Goal: Task Accomplishment & Management: Manage account settings

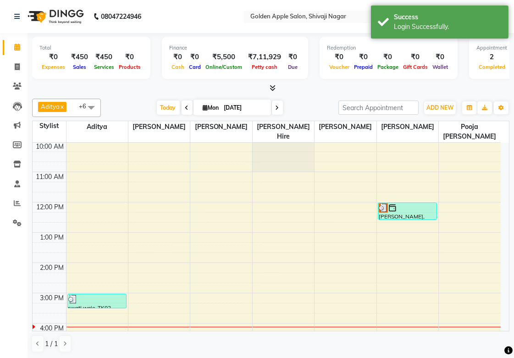
scroll to position [51, 0]
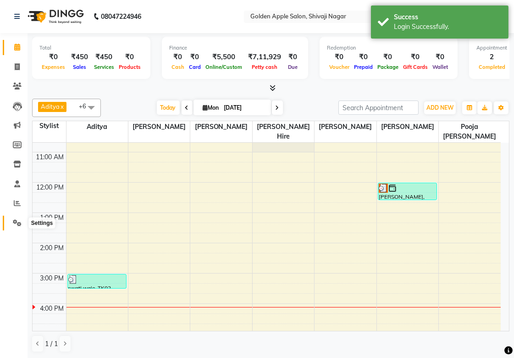
click at [20, 223] on icon at bounding box center [17, 222] width 9 height 7
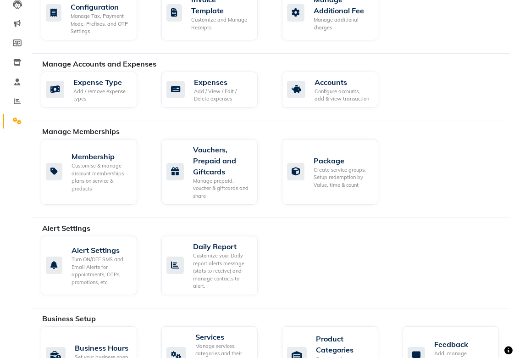
scroll to position [153, 0]
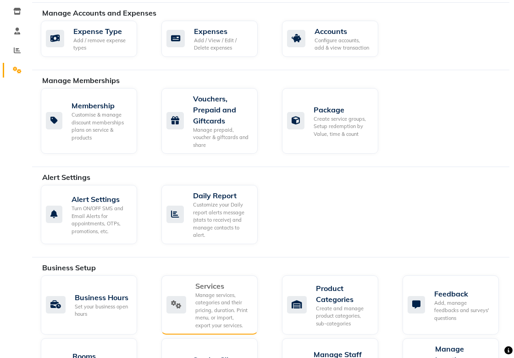
click at [214, 295] on div "Manage services, categories and their pricing, duration. Print menu, or import,…" at bounding box center [223, 310] width 55 height 38
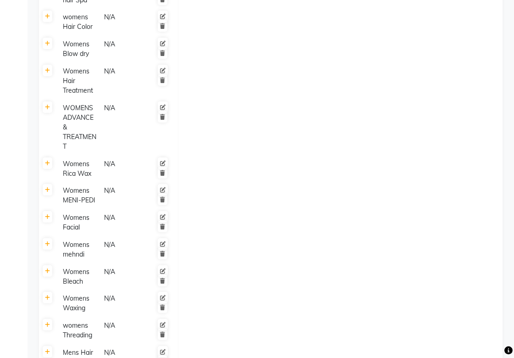
scroll to position [459, 0]
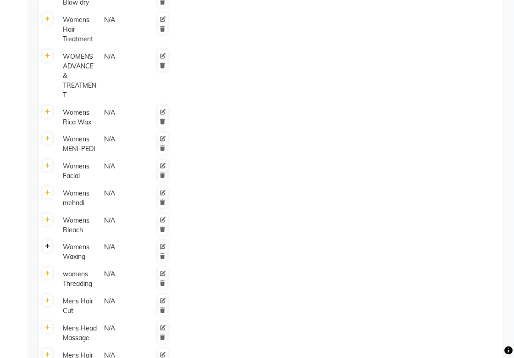
click at [47, 252] on link at bounding box center [48, 245] width 10 height 11
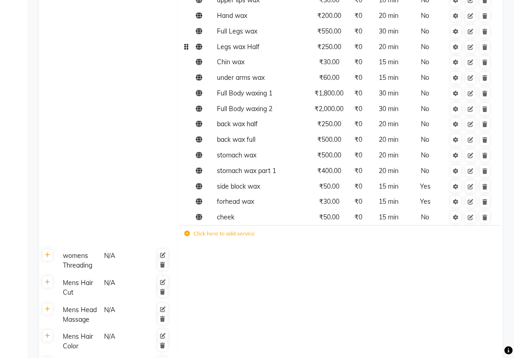
scroll to position [714, 0]
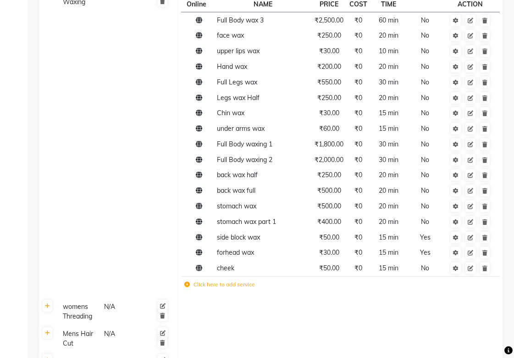
click at [218, 289] on label "Click here to add service" at bounding box center [219, 284] width 71 height 8
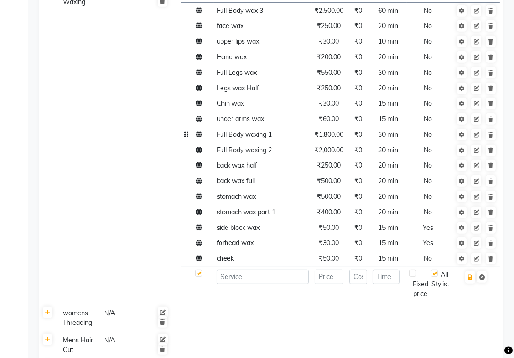
click at [335, 139] on span "₹1,800.00" at bounding box center [329, 134] width 29 height 8
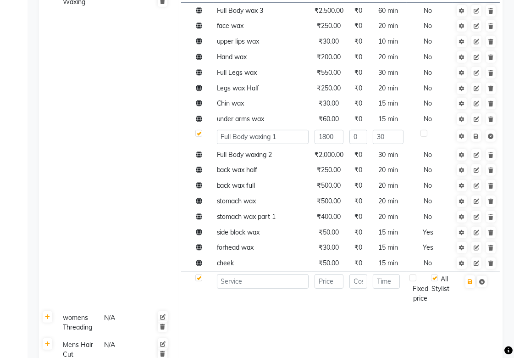
click at [346, 141] on td "1800" at bounding box center [329, 137] width 35 height 20
click at [337, 144] on input "1800" at bounding box center [329, 137] width 29 height 14
type input "1"
type input "2000"
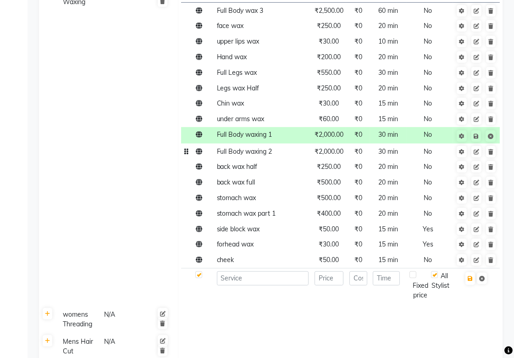
click at [342, 171] on tbody "Full Body wax 3 ₹2,500.00 ₹0 60 min No face wax ₹250.00 ₹0 20 min No upper lips…" at bounding box center [340, 153] width 319 height 301
click at [342, 156] on span "₹2,000.00" at bounding box center [329, 151] width 29 height 8
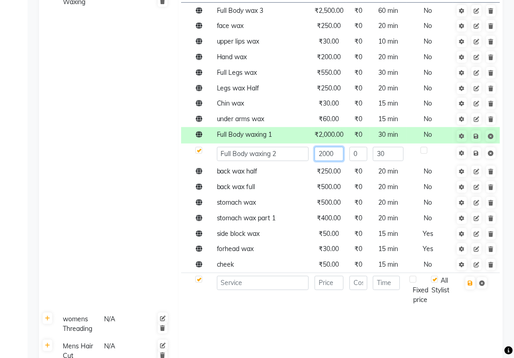
click at [340, 161] on input "2000" at bounding box center [329, 154] width 29 height 14
type input "2"
type input "3500"
click at [332, 161] on input "3500" at bounding box center [329, 154] width 29 height 14
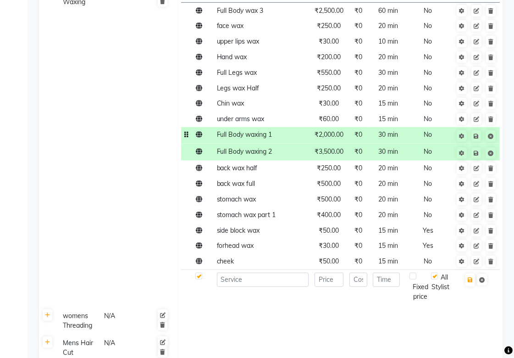
click at [332, 139] on span "₹2,000.00" at bounding box center [329, 134] width 29 height 8
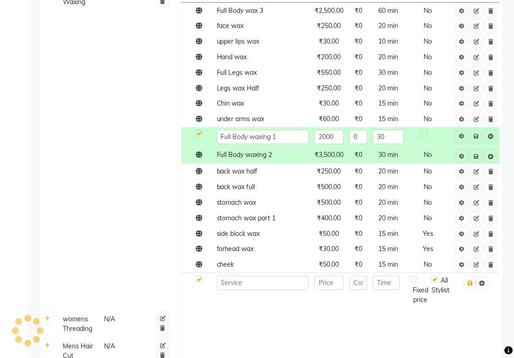
scroll to position [816, 0]
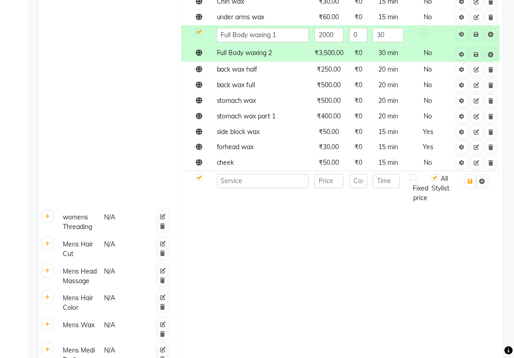
click at [289, 263] on td at bounding box center [340, 249] width 325 height 27
click at [340, 42] on input "2000" at bounding box center [329, 35] width 29 height 14
click at [326, 42] on input "2000" at bounding box center [329, 35] width 29 height 14
type input "2200"
click at [327, 274] on td at bounding box center [340, 276] width 325 height 27
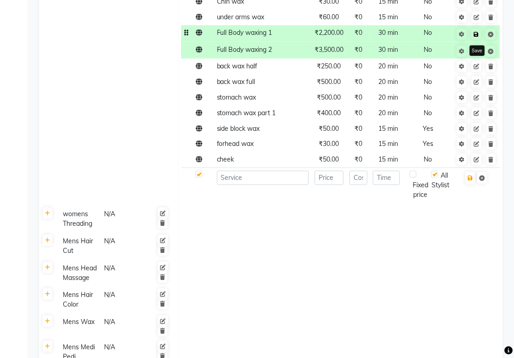
click at [478, 37] on icon at bounding box center [476, 35] width 5 height 6
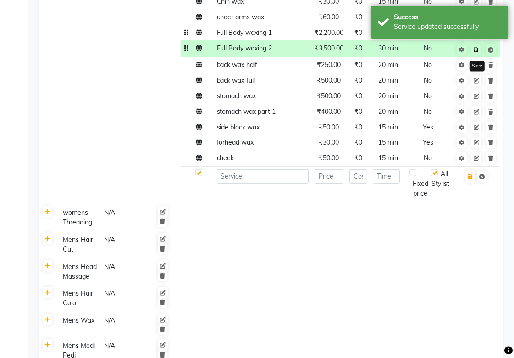
click at [476, 53] on icon at bounding box center [476, 50] width 5 height 6
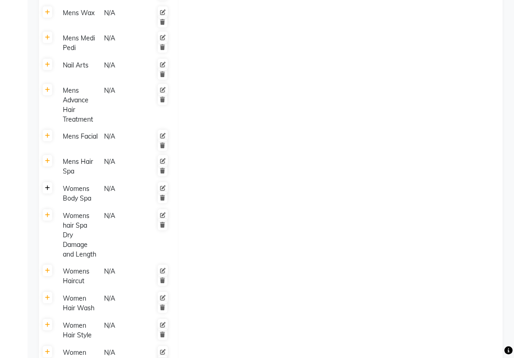
scroll to position [1173, 0]
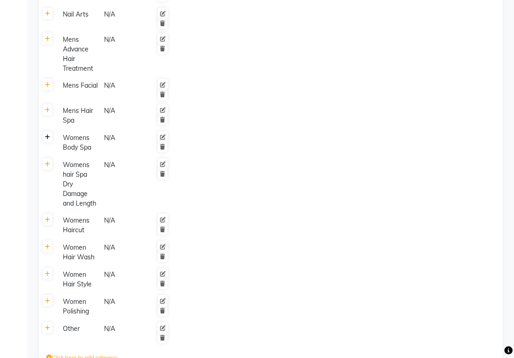
click at [49, 134] on icon at bounding box center [47, 137] width 5 height 6
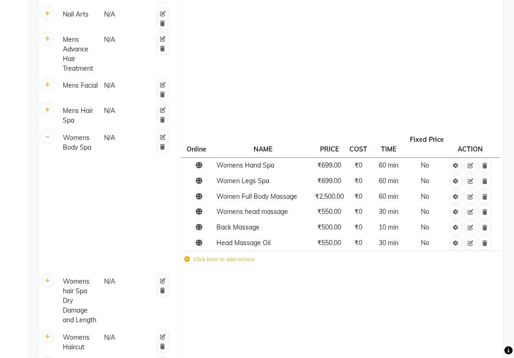
click at [229, 255] on label "Click here to add service" at bounding box center [219, 259] width 71 height 8
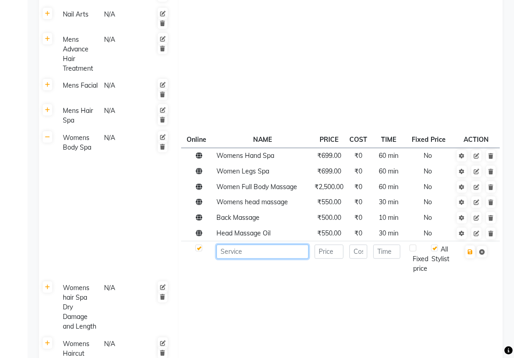
click at [254, 245] on input at bounding box center [263, 252] width 92 height 14
type input "women full body massage"
type input "3500"
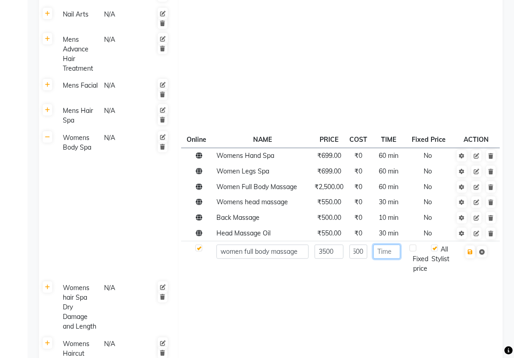
scroll to position [0, 0]
type input "3"
type input "60"
click at [468, 249] on icon "button" at bounding box center [470, 252] width 5 height 6
checkbox input "true"
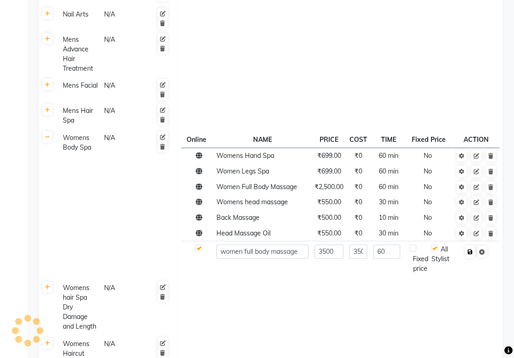
type input "0"
checkbox input "false"
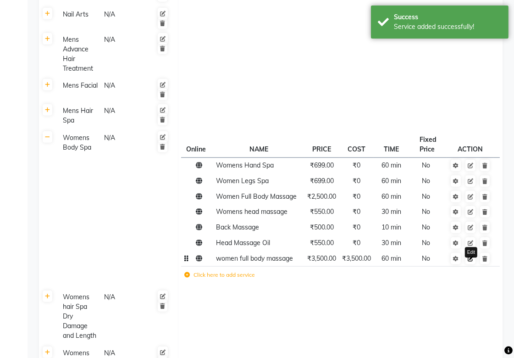
click at [471, 256] on icon at bounding box center [471, 259] width 6 height 6
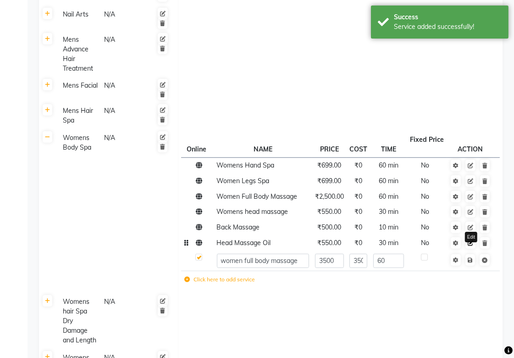
click at [473, 240] on icon at bounding box center [471, 243] width 6 height 6
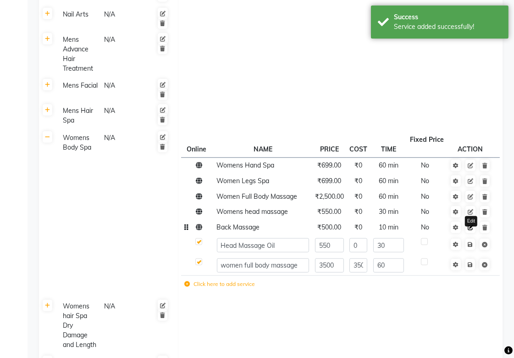
click at [470, 225] on icon at bounding box center [471, 228] width 6 height 6
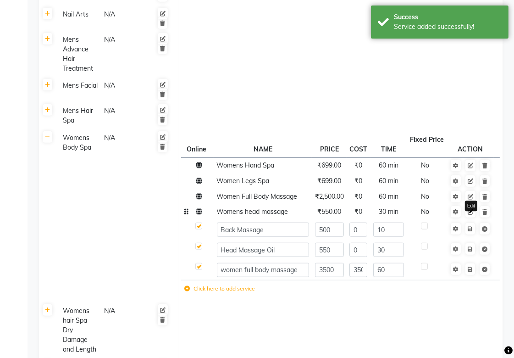
click at [472, 209] on icon at bounding box center [471, 212] width 6 height 6
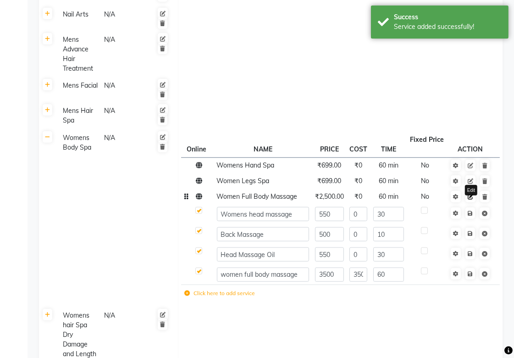
click at [472, 194] on icon at bounding box center [471, 197] width 6 height 6
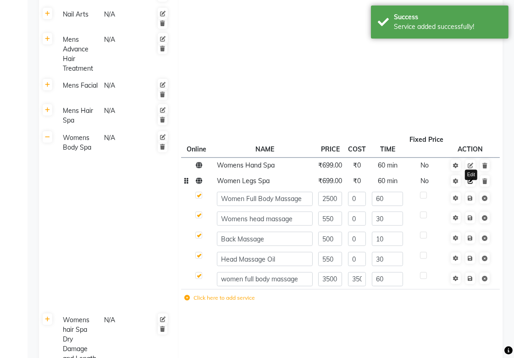
click at [471, 175] on link at bounding box center [471, 180] width 10 height 11
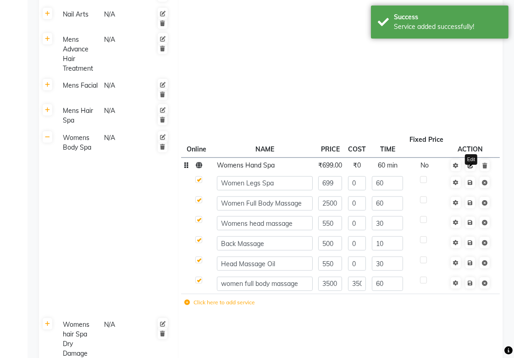
click at [471, 163] on icon at bounding box center [471, 166] width 6 height 6
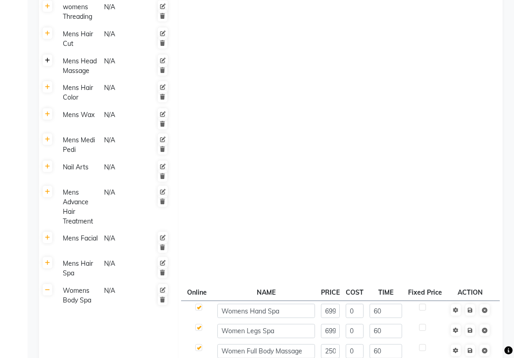
scroll to position [969, 0]
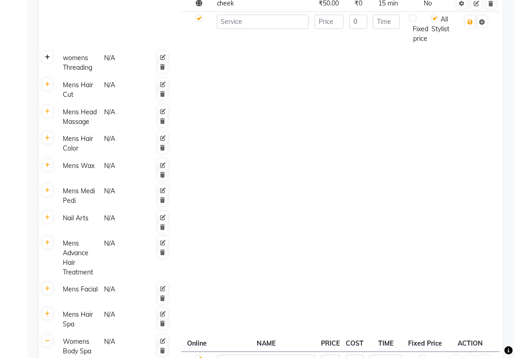
click at [46, 60] on icon at bounding box center [47, 58] width 5 height 6
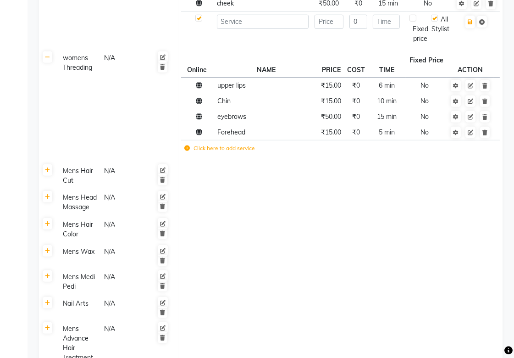
click at [47, 63] on link at bounding box center [48, 56] width 10 height 11
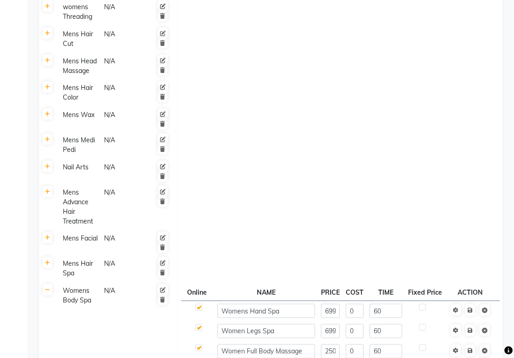
scroll to position [1173, 0]
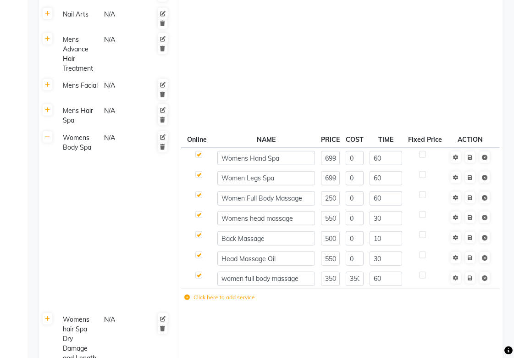
click at [49, 129] on th at bounding box center [47, 220] width 17 height 182
click at [51, 129] on th at bounding box center [47, 220] width 17 height 182
click at [297, 50] on td at bounding box center [340, 54] width 325 height 46
click at [48, 134] on icon at bounding box center [47, 137] width 5 height 6
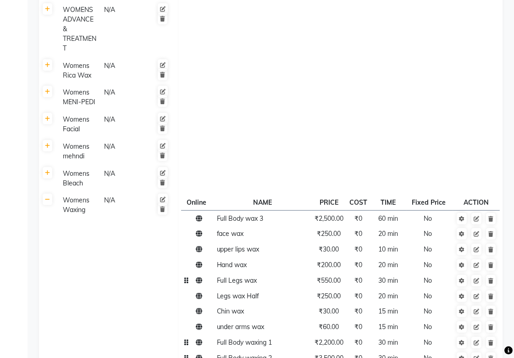
scroll to position [595, 0]
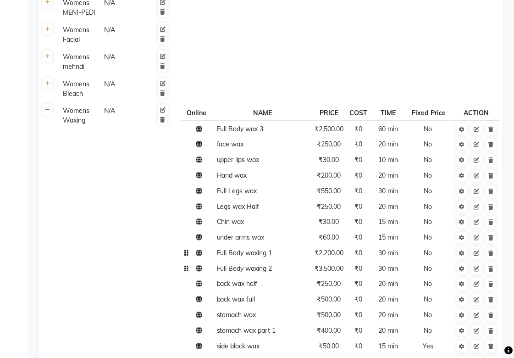
click at [48, 113] on icon at bounding box center [47, 110] width 5 height 6
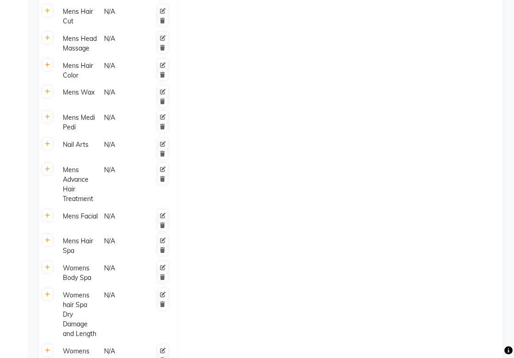
scroll to position [646, 0]
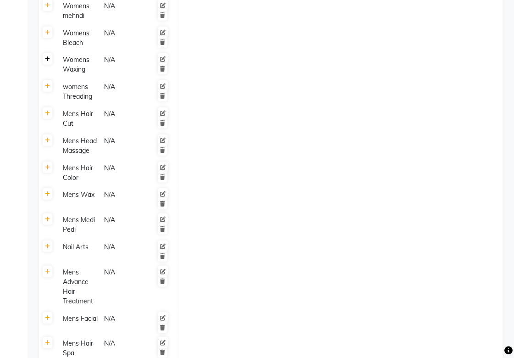
click at [49, 62] on icon at bounding box center [47, 59] width 5 height 6
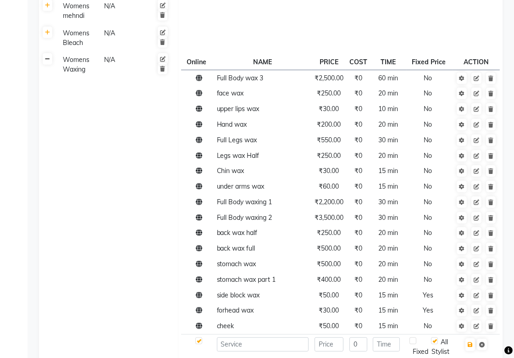
click at [49, 62] on icon at bounding box center [47, 59] width 5 height 6
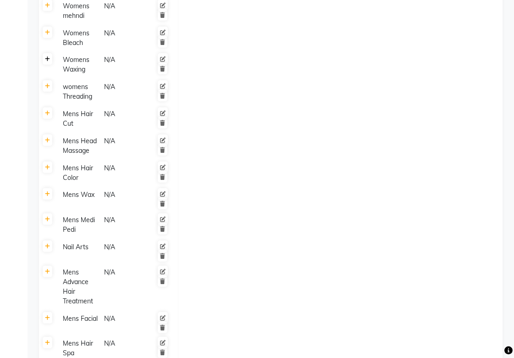
click at [49, 62] on icon at bounding box center [47, 59] width 5 height 6
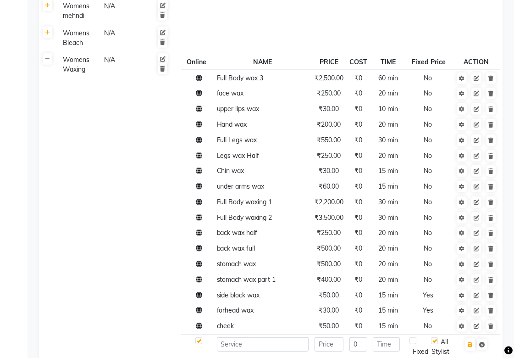
click at [49, 62] on icon at bounding box center [47, 59] width 5 height 6
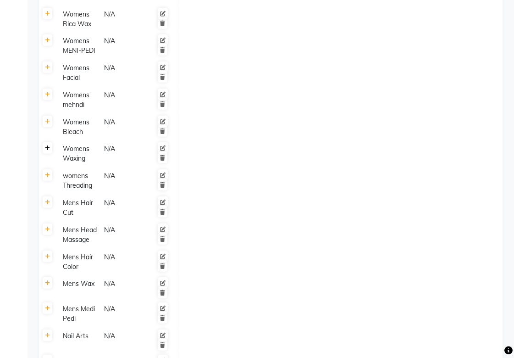
scroll to position [557, 0]
click at [48, 17] on icon at bounding box center [47, 14] width 5 height 6
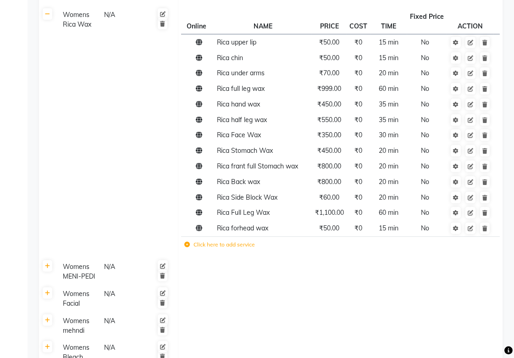
click at [220, 249] on label "Click here to add service" at bounding box center [219, 244] width 71 height 8
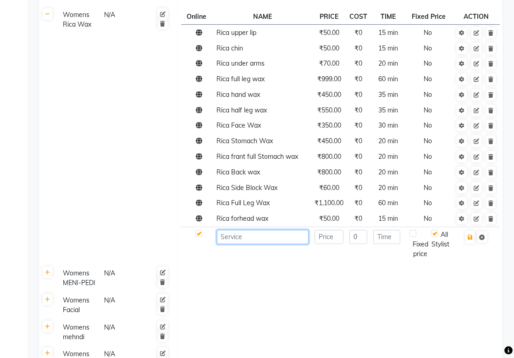
click at [251, 244] on input at bounding box center [263, 237] width 92 height 14
type input "darma pil face"
click at [331, 244] on input "number" at bounding box center [329, 237] width 29 height 14
type input "350"
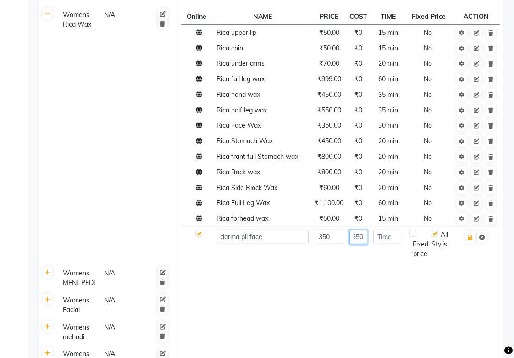
type input "350"
type input "15"
click at [471, 240] on icon "button" at bounding box center [470, 238] width 5 height 6
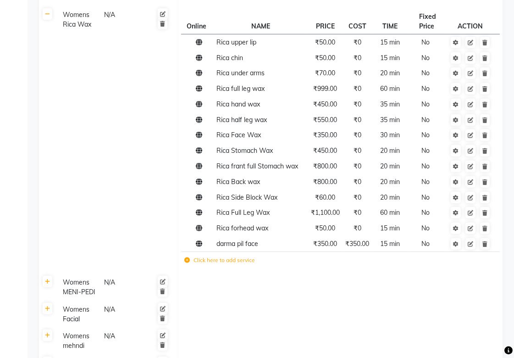
click at [243, 264] on label "Click here to add service" at bounding box center [219, 260] width 71 height 8
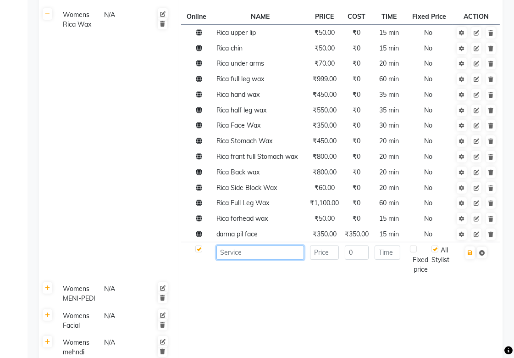
click at [249, 260] on input at bounding box center [261, 253] width 88 height 14
type input "r"
type input "Rica lower lip wax"
type input "30"
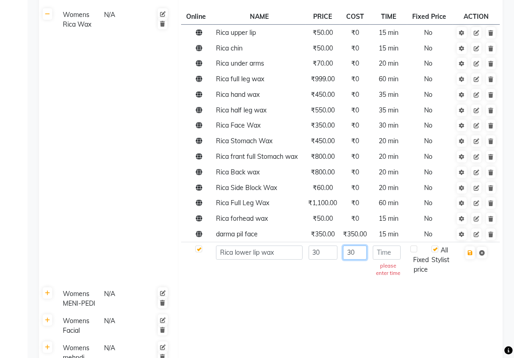
type input "30"
click at [470, 256] on icon "button" at bounding box center [470, 253] width 5 height 6
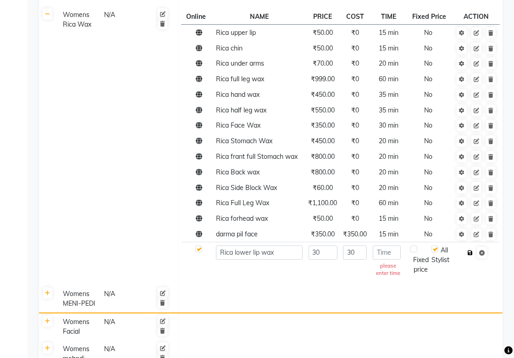
click at [474, 259] on button "button" at bounding box center [471, 252] width 10 height 13
click at [382, 260] on input "number" at bounding box center [387, 253] width 28 height 14
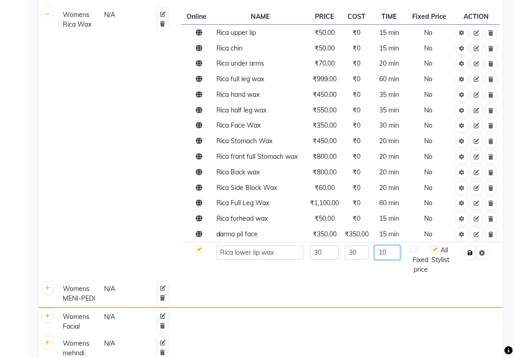
type input "10"
click at [472, 256] on icon "button" at bounding box center [470, 253] width 5 height 6
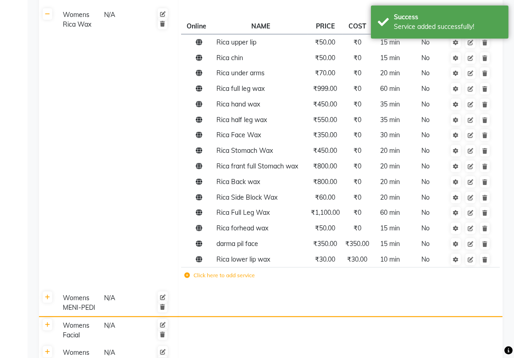
click at [469, 247] on icon at bounding box center [471, 244] width 6 height 6
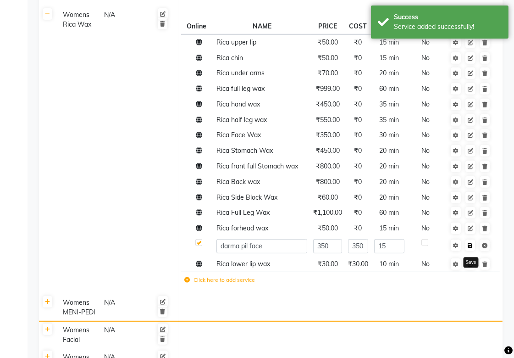
click at [471, 251] on link at bounding box center [471, 245] width 10 height 11
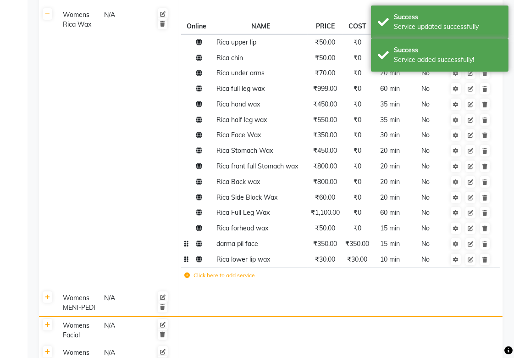
click at [471, 267] on td at bounding box center [470, 259] width 47 height 16
click at [472, 263] on icon at bounding box center [471, 260] width 6 height 6
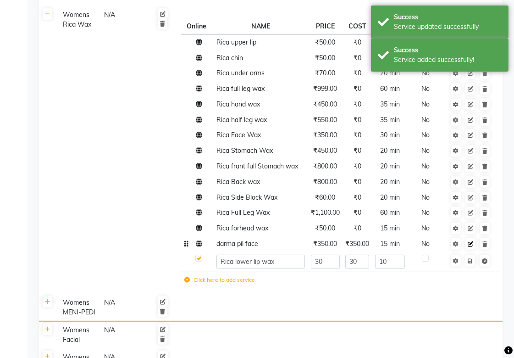
click at [471, 247] on icon at bounding box center [471, 244] width 6 height 6
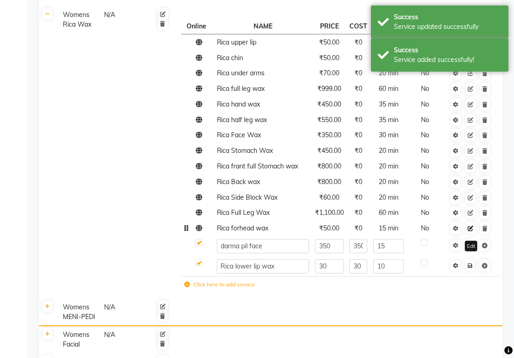
click at [471, 231] on icon at bounding box center [471, 229] width 6 height 6
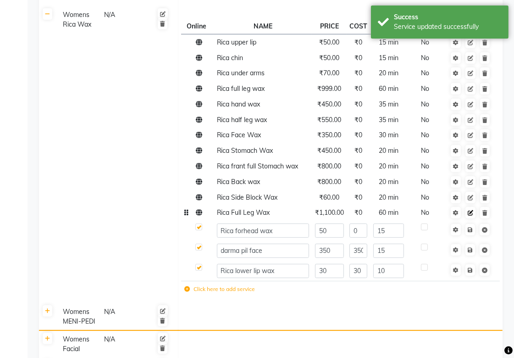
click at [471, 216] on icon at bounding box center [471, 213] width 6 height 6
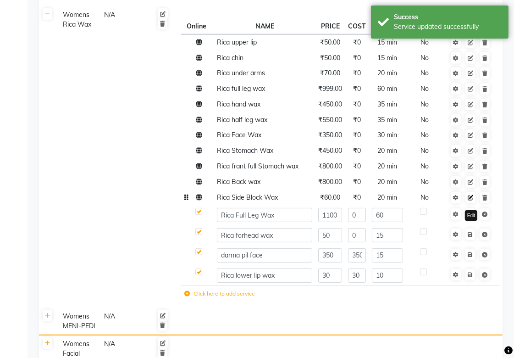
click at [471, 203] on link at bounding box center [471, 197] width 10 height 11
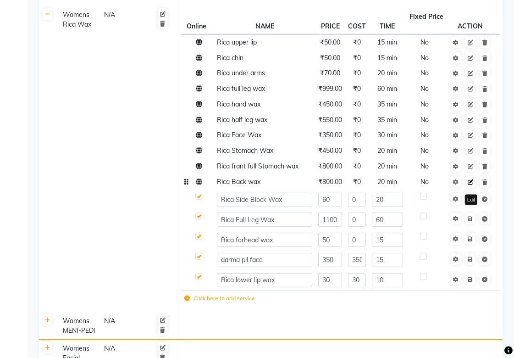
click at [471, 188] on link at bounding box center [471, 181] width 10 height 11
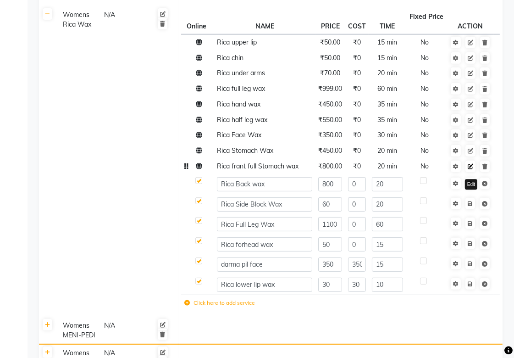
click at [471, 169] on icon at bounding box center [471, 167] width 6 height 6
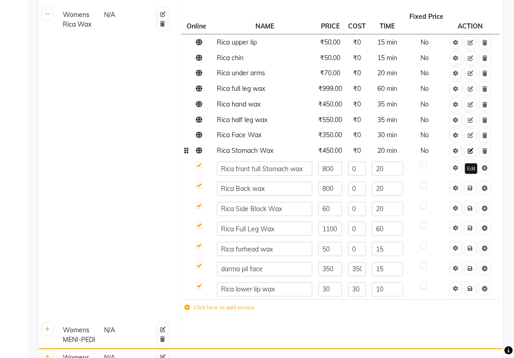
click at [471, 154] on icon at bounding box center [471, 151] width 6 height 6
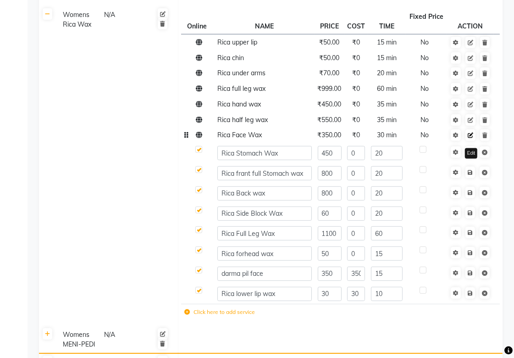
click at [469, 138] on icon at bounding box center [471, 136] width 6 height 6
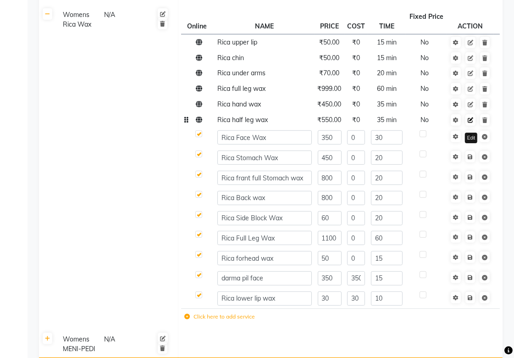
click at [469, 123] on icon at bounding box center [471, 120] width 6 height 6
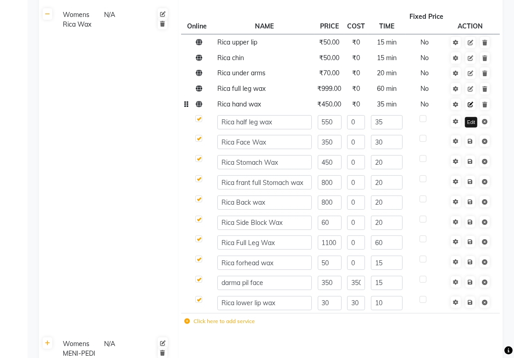
click at [470, 107] on icon at bounding box center [471, 105] width 6 height 6
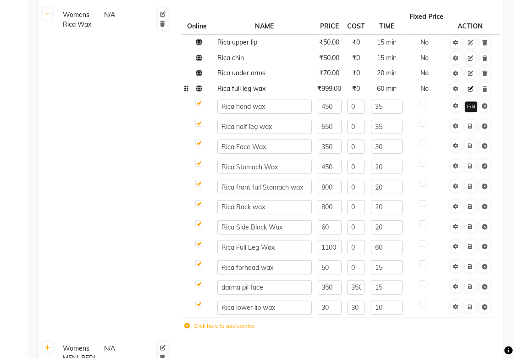
click at [471, 95] on link at bounding box center [471, 88] width 10 height 11
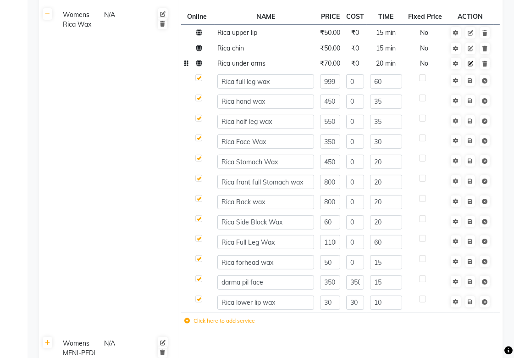
click at [470, 67] on icon at bounding box center [471, 64] width 6 height 6
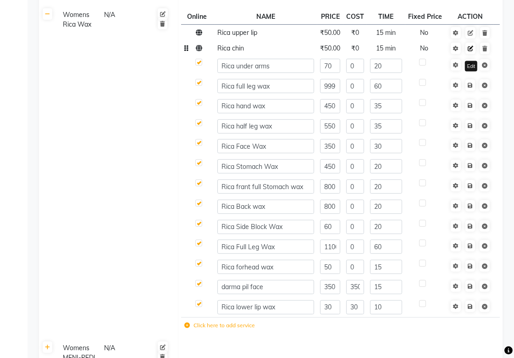
click at [471, 51] on icon at bounding box center [471, 49] width 6 height 6
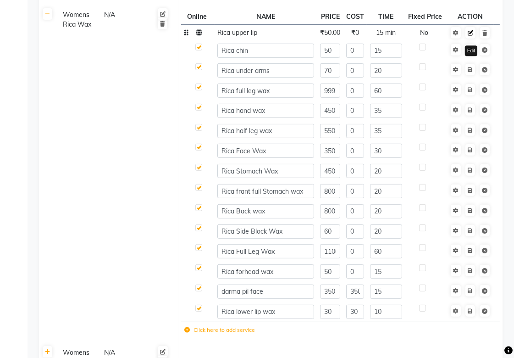
click at [474, 36] on icon at bounding box center [471, 33] width 6 height 6
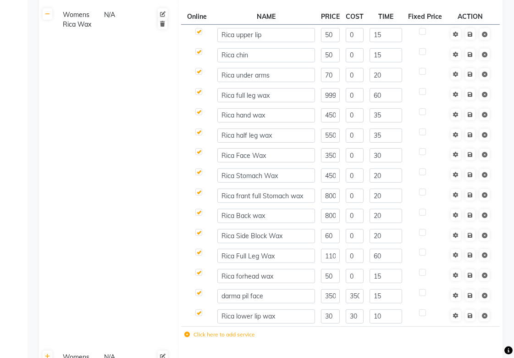
click at [58, 225] on td "Womens Rica Wax N/A" at bounding box center [117, 177] width 122 height 342
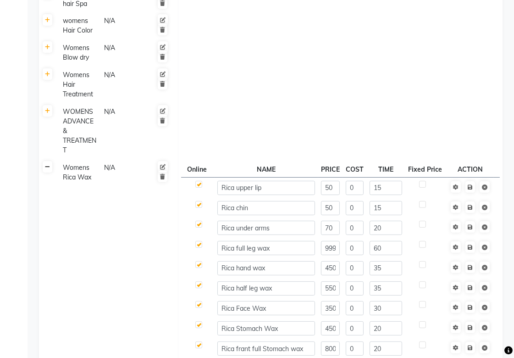
click at [46, 170] on icon at bounding box center [47, 167] width 5 height 6
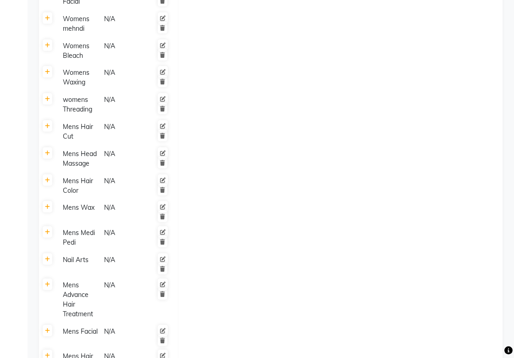
scroll to position [0, 0]
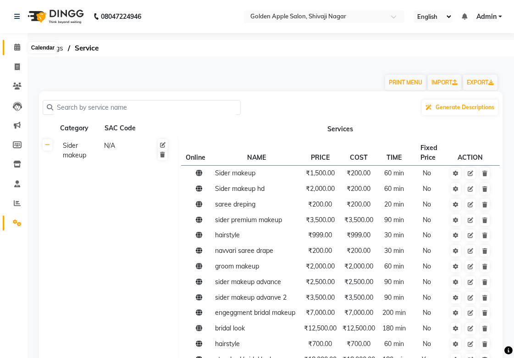
click at [18, 47] on icon at bounding box center [17, 47] width 6 height 7
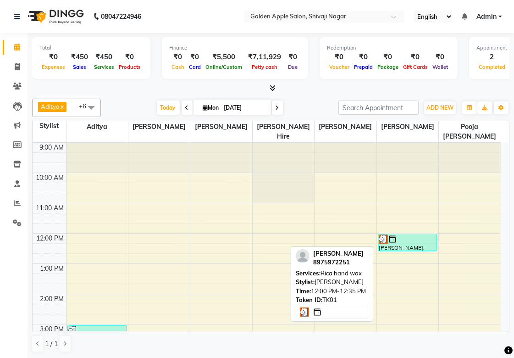
click at [396, 237] on img at bounding box center [392, 239] width 9 height 9
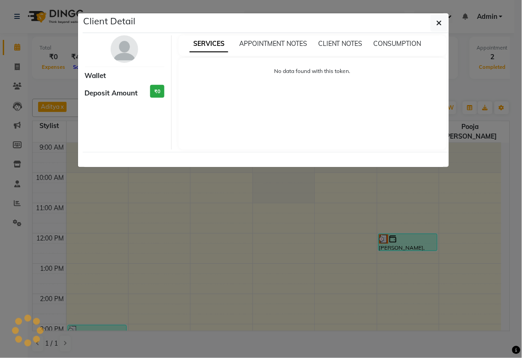
select select "3"
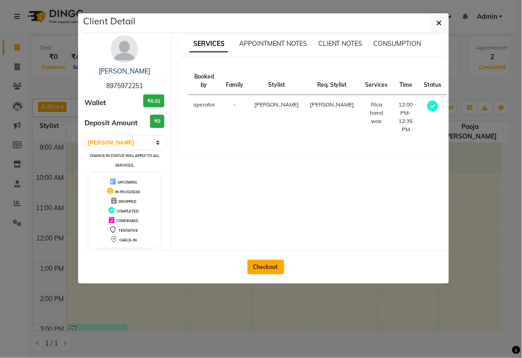
click at [264, 265] on button "Checkout" at bounding box center [265, 267] width 37 height 15
select select "service"
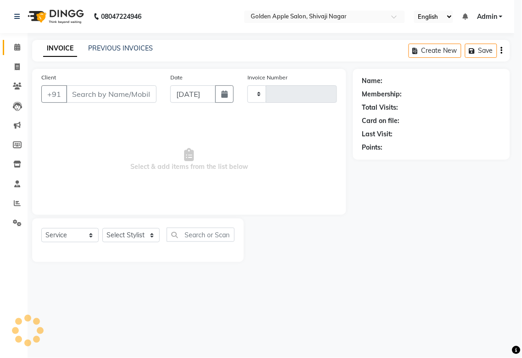
type input "1711"
select select "6072"
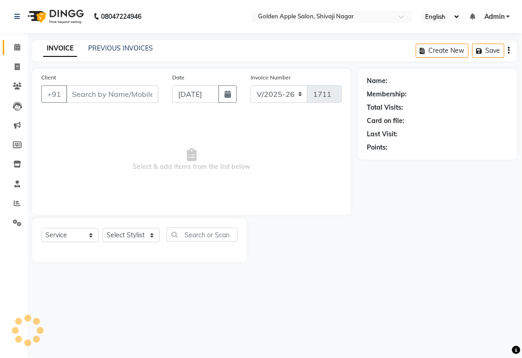
type input "8975972251"
select select "87844"
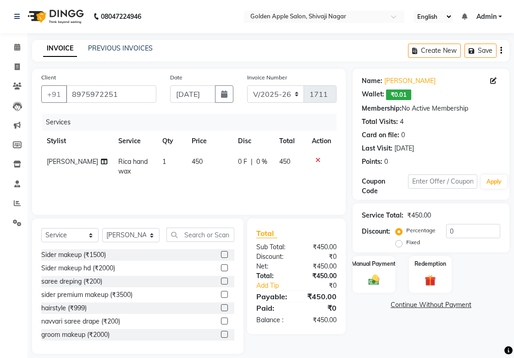
click at [316, 159] on icon at bounding box center [318, 160] width 5 height 6
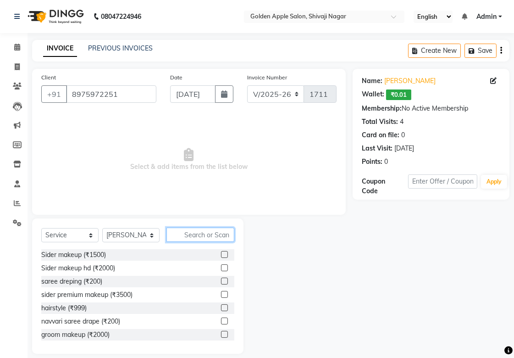
click at [199, 236] on input "text" at bounding box center [201, 235] width 68 height 14
click at [189, 238] on input "text" at bounding box center [201, 235] width 68 height 14
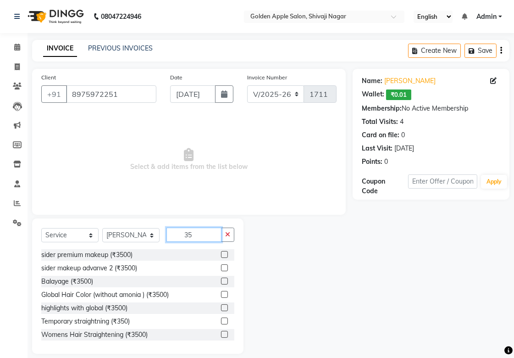
type input "3"
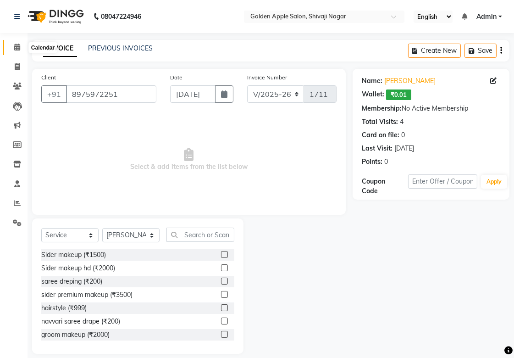
click at [14, 46] on icon at bounding box center [17, 47] width 6 height 7
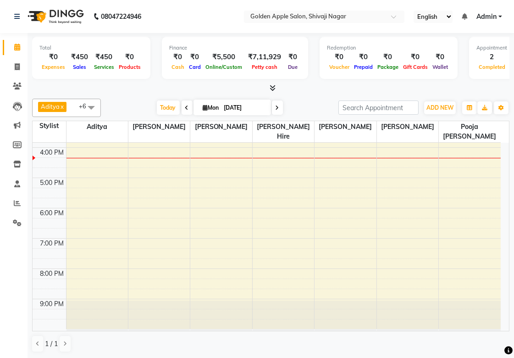
scroll to position [105, 0]
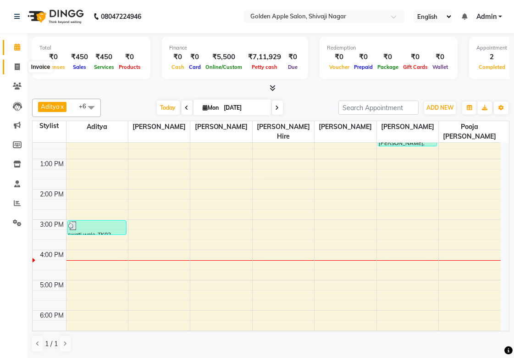
click at [18, 67] on icon at bounding box center [17, 66] width 5 height 7
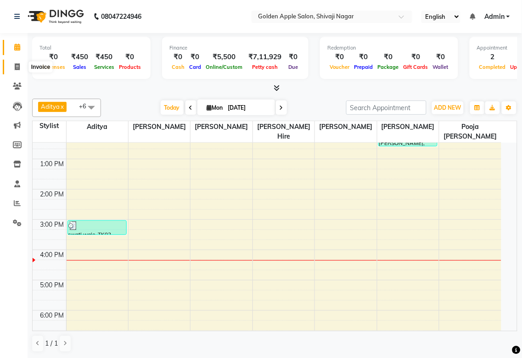
select select "service"
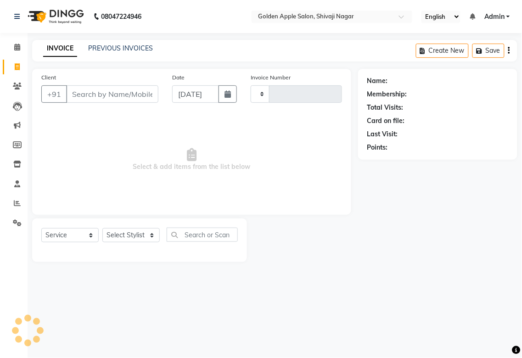
type input "1711"
select select "6072"
click at [135, 88] on input "Client" at bounding box center [112, 93] width 92 height 17
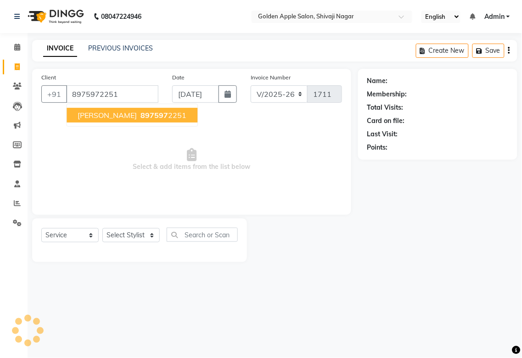
type input "8975972251"
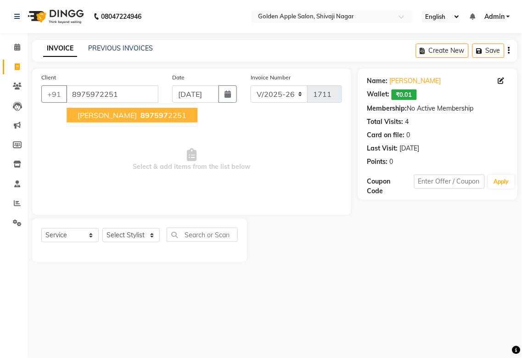
click at [140, 112] on span "897597" at bounding box center [154, 115] width 28 height 9
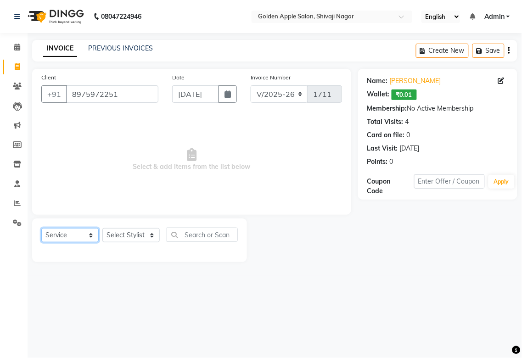
click at [70, 237] on select "Select Service Product Membership Package Voucher Prepaid Gift Card" at bounding box center [69, 235] width 57 height 14
select select "package"
click at [41, 229] on select "Select Service Product Membership Package Voucher Prepaid Gift Card" at bounding box center [69, 235] width 57 height 14
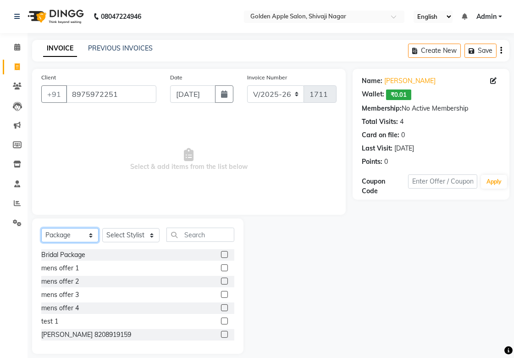
scroll to position [51, 0]
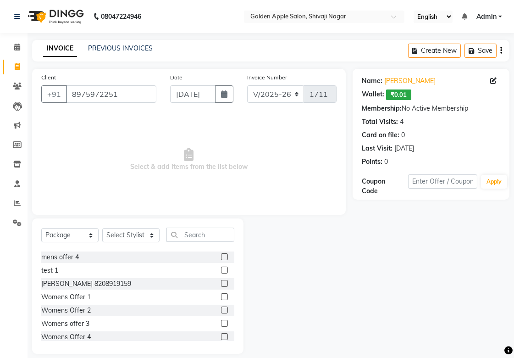
click at [107, 294] on div "Womens Offer 1" at bounding box center [137, 296] width 193 height 11
click at [81, 297] on div "Womens Offer 1" at bounding box center [66, 297] width 50 height 10
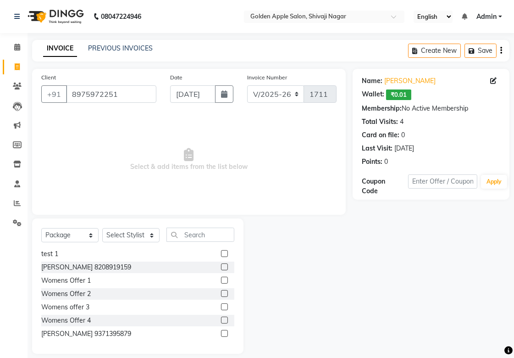
scroll to position [10, 0]
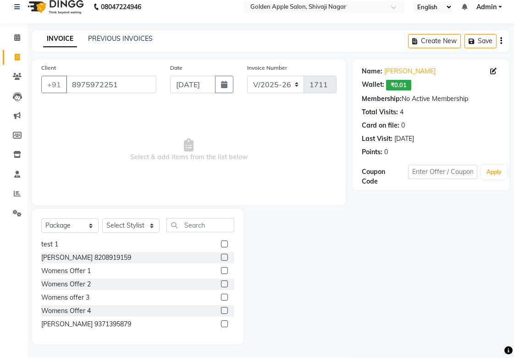
click at [106, 312] on div "Womens Offer 4" at bounding box center [137, 310] width 193 height 11
click at [221, 273] on label at bounding box center [224, 270] width 7 height 7
click at [221, 273] on input "checkbox" at bounding box center [224, 271] width 6 height 6
checkbox input "false"
click at [116, 225] on select "Select Stylist [PERSON_NAME] Satarrdekar [PERSON_NAME] [PERSON_NAME] [PERSON_NA…" at bounding box center [130, 225] width 57 height 14
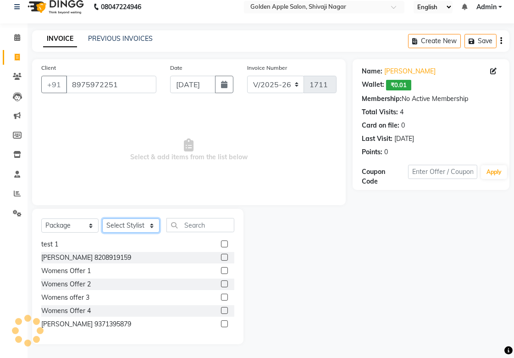
select select "87844"
click at [102, 219] on select "Select Stylist [PERSON_NAME] Satarrdekar [PERSON_NAME] [PERSON_NAME] [PERSON_NA…" at bounding box center [130, 225] width 57 height 14
click at [221, 281] on label at bounding box center [224, 283] width 7 height 7
click at [221, 281] on input "checkbox" at bounding box center [224, 284] width 6 height 6
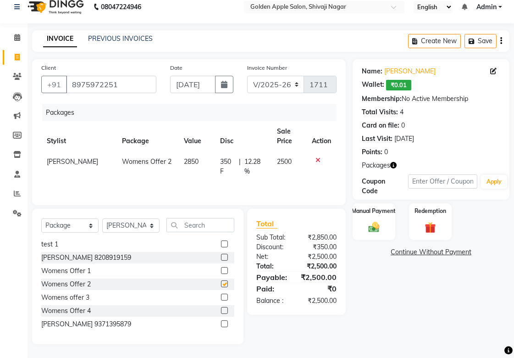
checkbox input "false"
click at [221, 298] on label at bounding box center [224, 297] width 7 height 7
click at [221, 298] on input "checkbox" at bounding box center [224, 298] width 6 height 6
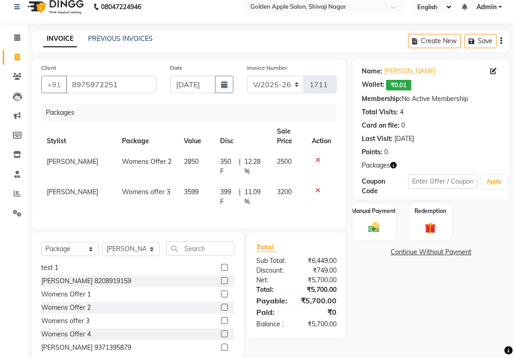
scroll to position [40, 0]
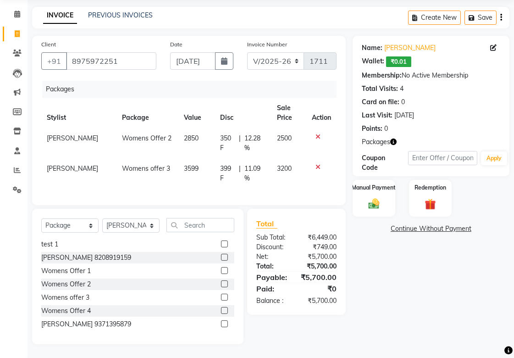
click at [221, 295] on label at bounding box center [224, 297] width 7 height 7
click at [221, 295] on input "checkbox" at bounding box center [224, 298] width 6 height 6
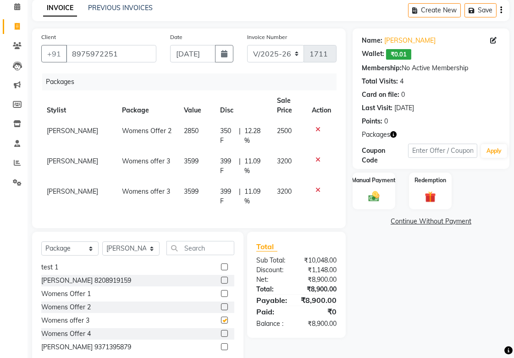
checkbox input "false"
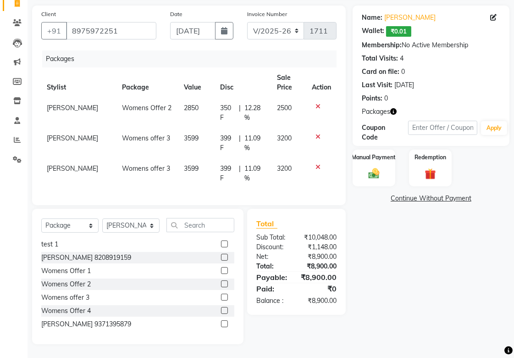
click at [221, 307] on label at bounding box center [224, 310] width 7 height 7
click at [221, 308] on input "checkbox" at bounding box center [224, 311] width 6 height 6
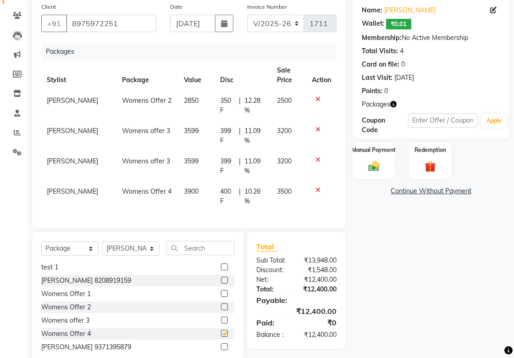
checkbox input "false"
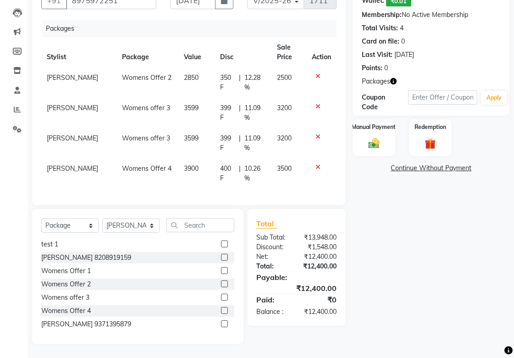
click at [221, 322] on label at bounding box center [224, 323] width 7 height 7
click at [221, 322] on input "checkbox" at bounding box center [224, 324] width 6 height 6
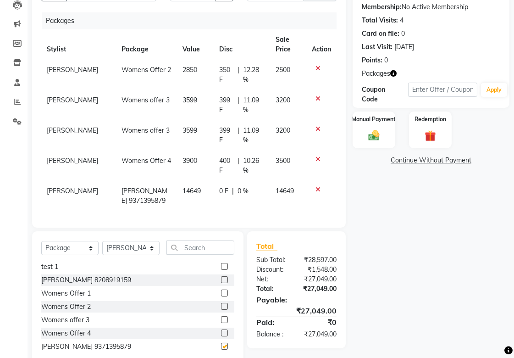
checkbox input "false"
click at [317, 67] on icon at bounding box center [318, 68] width 5 height 6
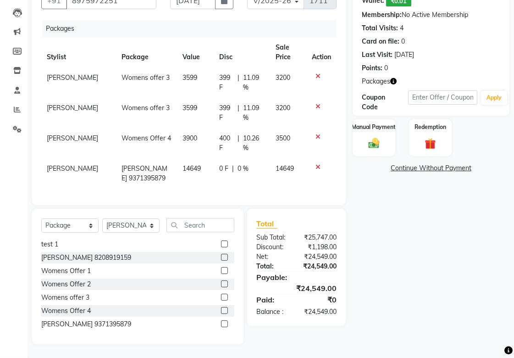
click at [317, 103] on icon at bounding box center [318, 106] width 5 height 6
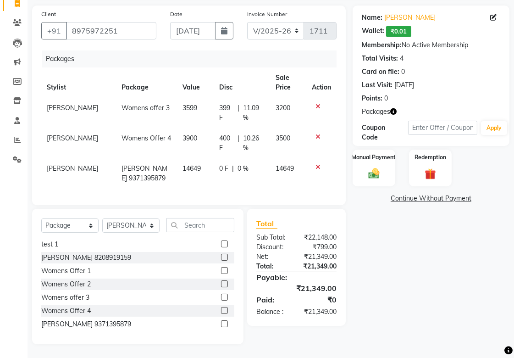
scroll to position [71, 0]
click at [319, 103] on icon at bounding box center [318, 106] width 5 height 6
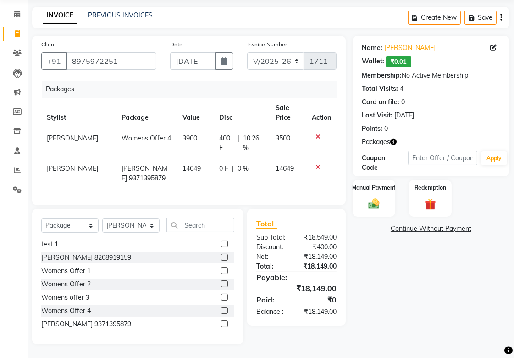
scroll to position [40, 0]
click at [320, 134] on icon at bounding box center [318, 137] width 5 height 6
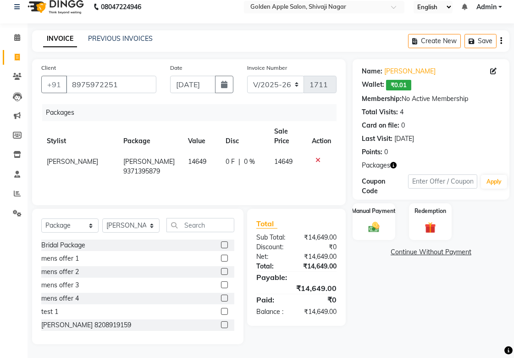
scroll to position [0, 0]
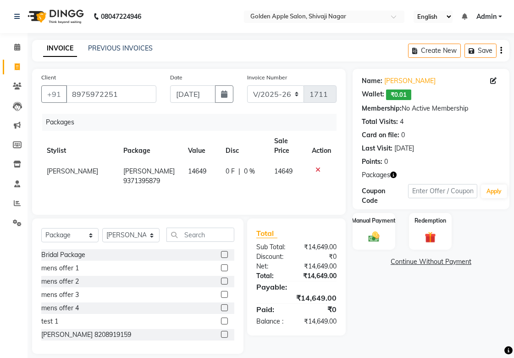
click at [221, 254] on label at bounding box center [224, 254] width 7 height 7
click at [221, 254] on input "checkbox" at bounding box center [224, 255] width 6 height 6
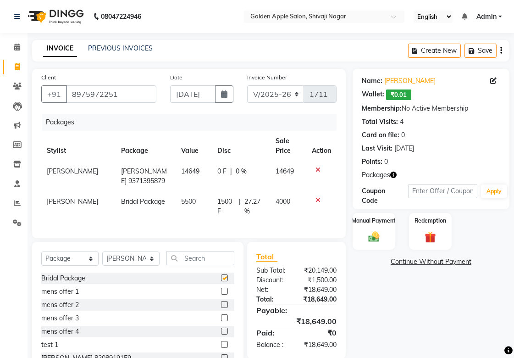
checkbox input "false"
click at [316, 169] on icon at bounding box center [318, 170] width 5 height 6
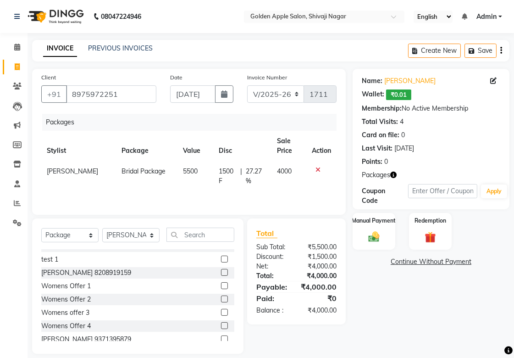
scroll to position [67, 0]
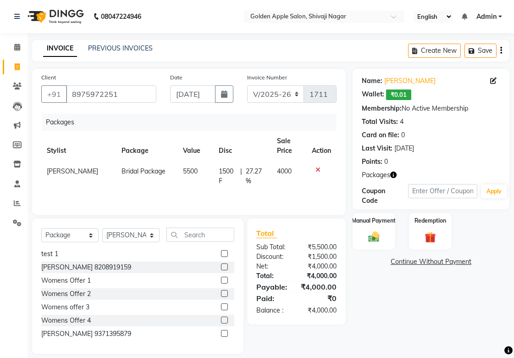
click at [221, 280] on label at bounding box center [224, 280] width 7 height 7
click at [221, 280] on input "checkbox" at bounding box center [224, 281] width 6 height 6
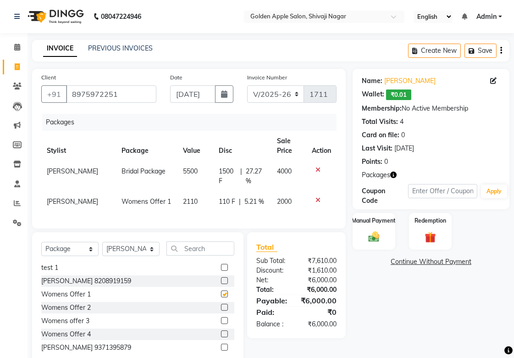
checkbox input "false"
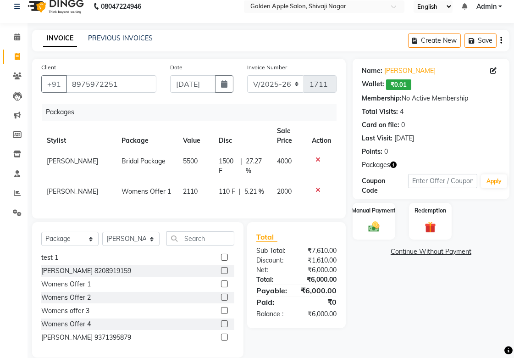
scroll to position [31, 0]
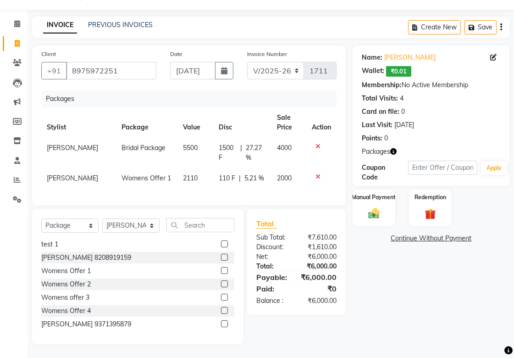
click at [221, 256] on label at bounding box center [224, 257] width 7 height 7
click at [221, 256] on input "checkbox" at bounding box center [224, 258] width 6 height 6
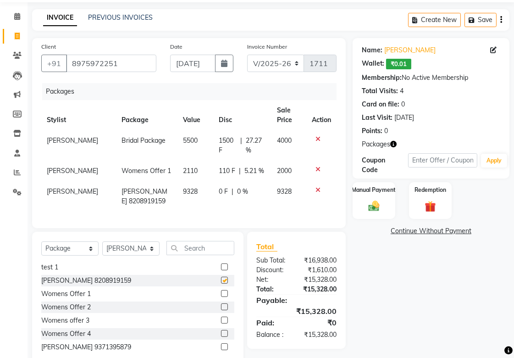
checkbox input "false"
click at [319, 190] on icon at bounding box center [318, 190] width 5 height 6
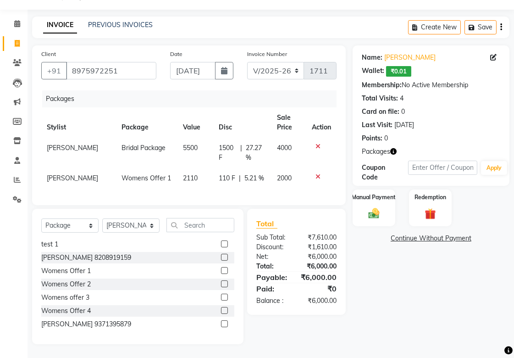
click at [318, 173] on icon at bounding box center [318, 176] width 5 height 6
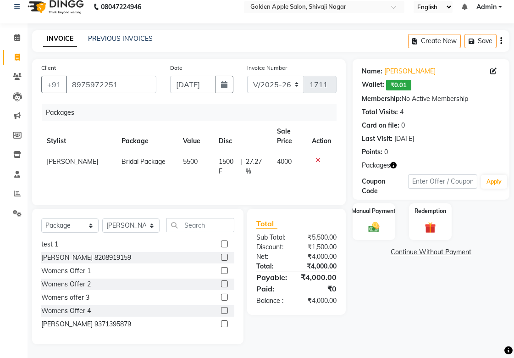
scroll to position [11, 0]
click at [318, 157] on icon at bounding box center [318, 160] width 5 height 6
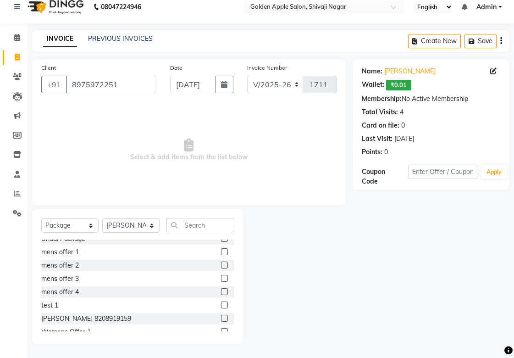
scroll to position [0, 0]
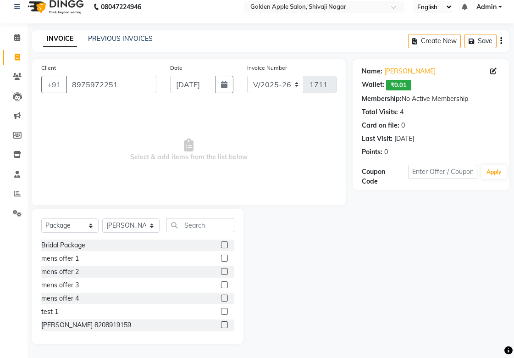
click at [221, 309] on label at bounding box center [224, 311] width 7 height 7
click at [221, 309] on input "checkbox" at bounding box center [224, 312] width 6 height 6
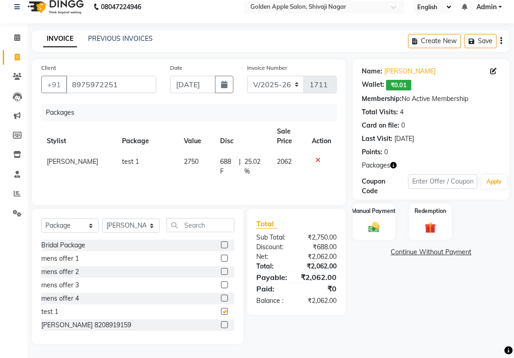
checkbox input "false"
click at [316, 159] on icon at bounding box center [318, 160] width 5 height 6
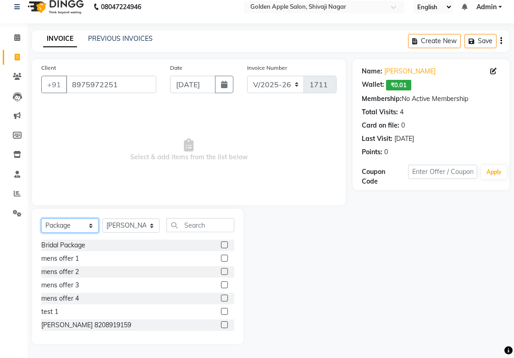
click at [63, 227] on select "Select Service Product Membership Package Voucher Prepaid Gift Card" at bounding box center [69, 225] width 57 height 14
select select "P"
click at [41, 229] on select "Select Service Product Membership Package Voucher Prepaid Gift Card" at bounding box center [69, 225] width 57 height 14
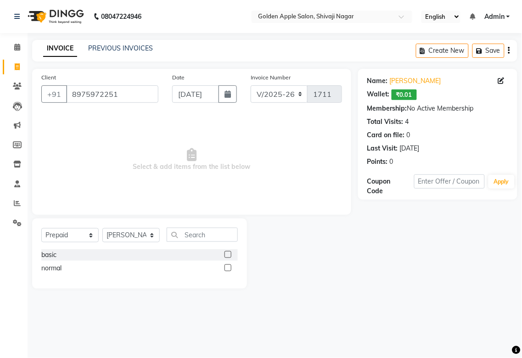
click at [228, 267] on label at bounding box center [227, 267] width 7 height 7
click at [228, 267] on input "checkbox" at bounding box center [227, 268] width 6 height 6
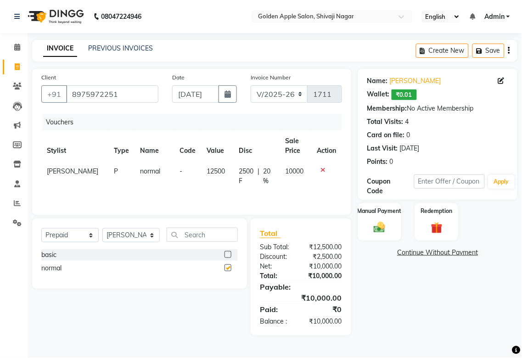
checkbox input "false"
click at [439, 227] on img at bounding box center [436, 228] width 19 height 15
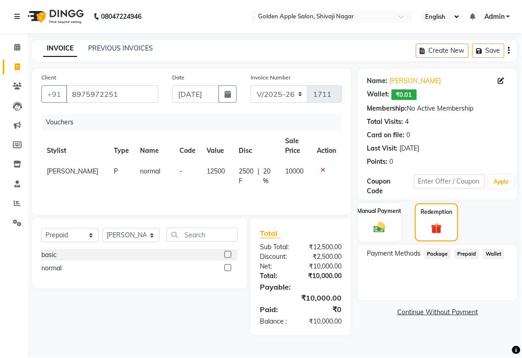
click at [442, 255] on span "Package" at bounding box center [438, 254] width 27 height 11
click at [460, 255] on span "Prepaid" at bounding box center [466, 254] width 25 height 11
click at [490, 251] on span "Wallet" at bounding box center [494, 254] width 22 height 11
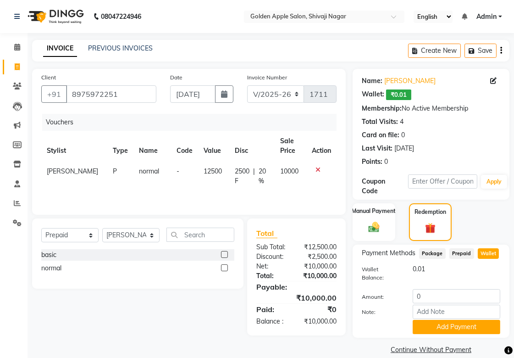
scroll to position [12, 0]
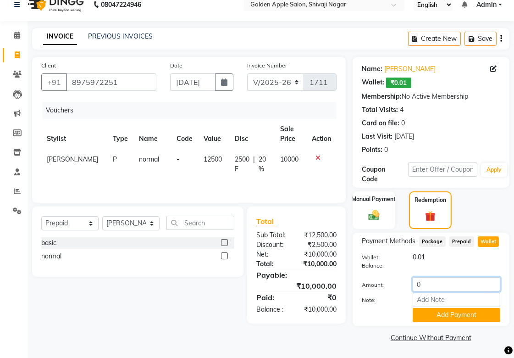
drag, startPoint x: 430, startPoint y: 284, endPoint x: 384, endPoint y: 287, distance: 46.0
click at [384, 287] on div "Amount: 0" at bounding box center [431, 285] width 152 height 16
type input "10000"
drag, startPoint x: 432, startPoint y: 259, endPoint x: 436, endPoint y: 241, distance: 17.9
click at [436, 241] on div "Payment Methods Package Prepaid Wallet Wallet Balance: 0.01 Amount: 10000 Note:…" at bounding box center [431, 279] width 139 height 86
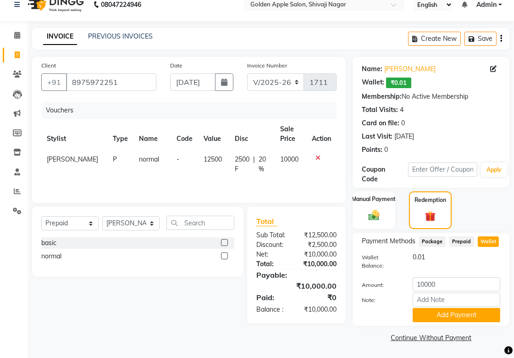
click at [432, 257] on div "0.01" at bounding box center [456, 257] width 101 height 10
click at [430, 243] on span "Package" at bounding box center [432, 241] width 27 height 11
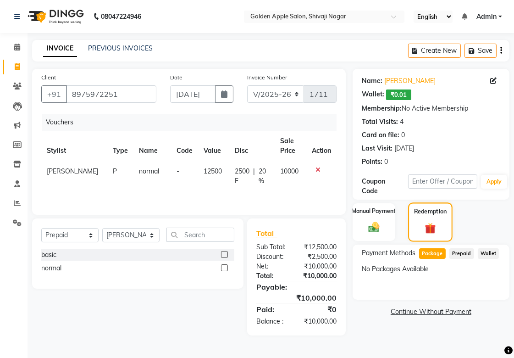
click at [442, 220] on div "Redemption" at bounding box center [430, 221] width 45 height 39
click at [437, 252] on span "Package" at bounding box center [432, 253] width 27 height 11
click at [410, 288] on div "Payment Methods Package Prepaid Wallet No Packages Available" at bounding box center [431, 272] width 157 height 55
click at [422, 310] on link "Continue Without Payment" at bounding box center [431, 312] width 153 height 10
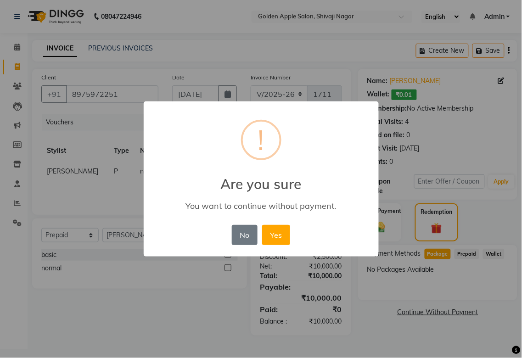
click at [421, 296] on div "× ! Are you sure You want to continue without payment. No No Yes" at bounding box center [261, 179] width 522 height 358
click at [387, 341] on div "× ! Are you sure You want to continue without payment. No No Yes" at bounding box center [261, 179] width 522 height 358
click at [245, 232] on button "No" at bounding box center [245, 235] width 26 height 20
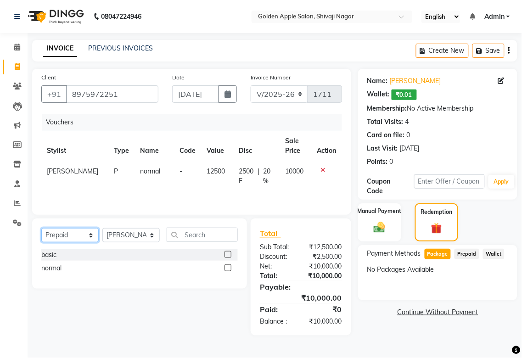
click at [67, 240] on select "Select Service Product Membership Package Voucher Prepaid Gift Card" at bounding box center [69, 235] width 57 height 14
click at [469, 253] on span "Prepaid" at bounding box center [466, 254] width 25 height 11
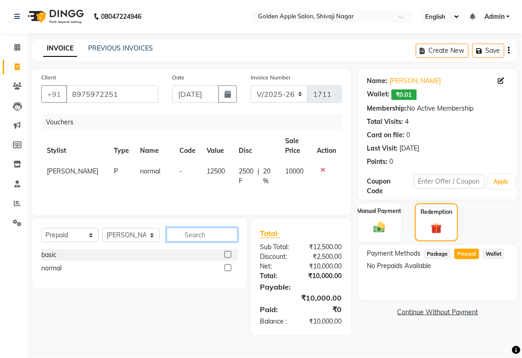
click at [190, 240] on input "text" at bounding box center [202, 235] width 71 height 14
click at [212, 237] on input "text" at bounding box center [202, 235] width 71 height 14
click at [17, 47] on icon at bounding box center [17, 47] width 6 height 7
